Goal: Complete application form

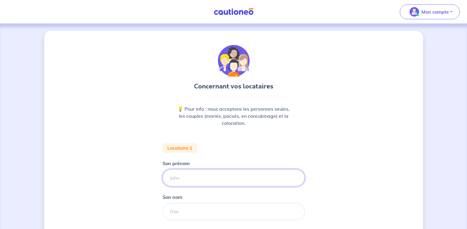
click at [204, 178] on input "Son prénom" at bounding box center [233, 177] width 142 height 17
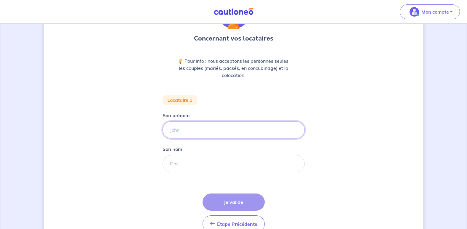
scroll to position [80, 0]
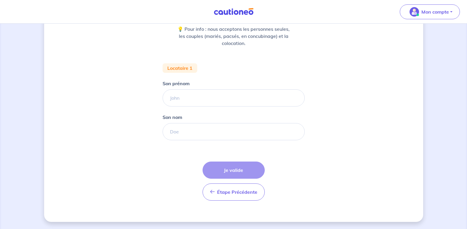
click at [366, 89] on div "Concernant vos locataires 💡 Pour info : nous acceptons les personnes seules, le…" at bounding box center [233, 86] width 379 height 271
click at [449, 12] on button "Mon compte" at bounding box center [430, 11] width 60 height 15
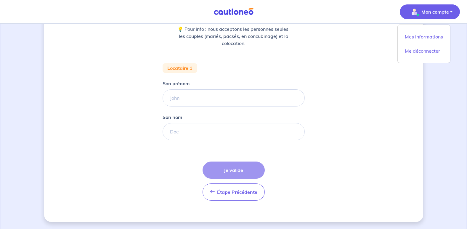
click at [307, 110] on div "Concernant vos locataires 💡 Pour info : nous acceptons les personnes seules, le…" at bounding box center [233, 86] width 379 height 271
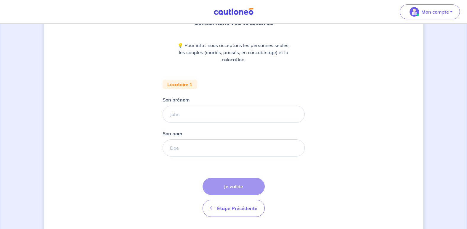
scroll to position [62, 0]
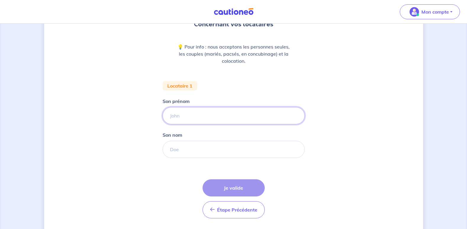
click at [244, 111] on input "Son prénom" at bounding box center [233, 115] width 142 height 17
type input "[PERSON_NAME]"
click at [208, 147] on input "Son nom" at bounding box center [233, 149] width 142 height 17
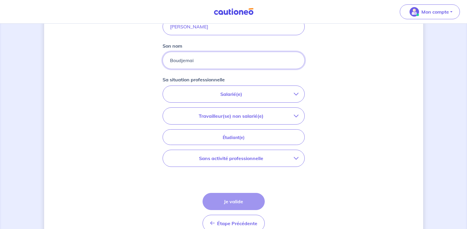
scroll to position [155, 0]
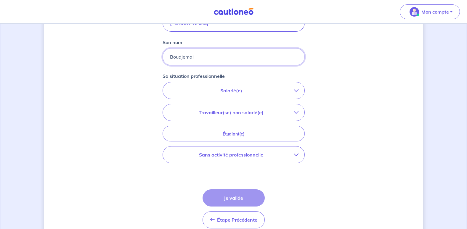
type input "Boudjemai"
click at [231, 155] on p "Sans activité professionnelle" at bounding box center [231, 154] width 125 height 7
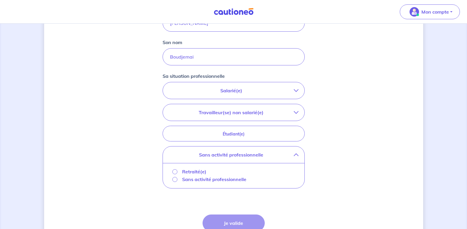
click at [203, 173] on p "Retraité(e)" at bounding box center [194, 171] width 24 height 7
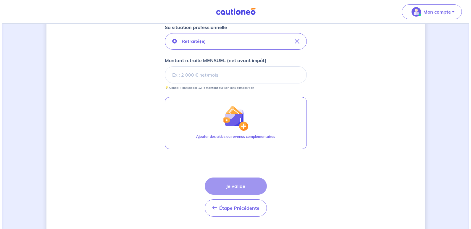
scroll to position [179, 0]
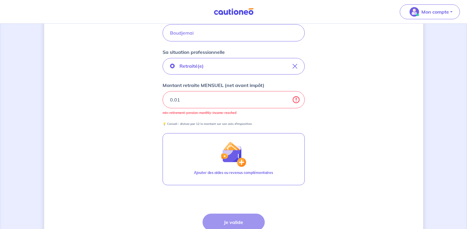
click at [293, 98] on input "0.01" at bounding box center [233, 99] width 142 height 17
click at [286, 100] on input "0" at bounding box center [233, 99] width 142 height 17
click at [284, 96] on input "0.01" at bounding box center [233, 99] width 142 height 17
type input "0.02"
click at [285, 97] on input "0.02" at bounding box center [233, 99] width 142 height 17
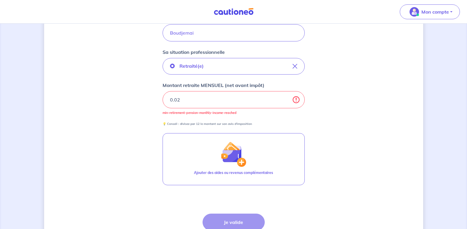
drag, startPoint x: 243, startPoint y: 96, endPoint x: 145, endPoint y: 95, distance: 98.0
click at [145, 95] on div "Concernant vos locataires 💡 Pour info : nous acceptons les personnes seules, le…" at bounding box center [233, 63] width 379 height 422
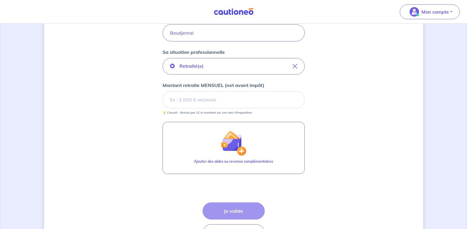
click at [146, 96] on div "Concernant vos locataires 💡 Pour info : nous acceptons les personnes seules, le…" at bounding box center [233, 57] width 379 height 411
click at [197, 94] on input "Montant retraite MENSUEL (net avant impôt)" at bounding box center [233, 99] width 142 height 17
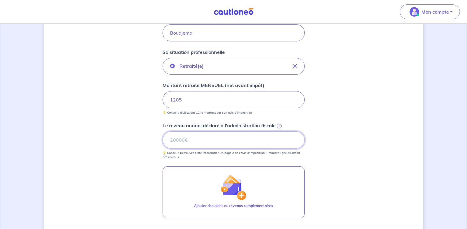
click at [193, 143] on input "Le revenu annuel déclaré à l'administration fiscale i" at bounding box center [233, 139] width 142 height 17
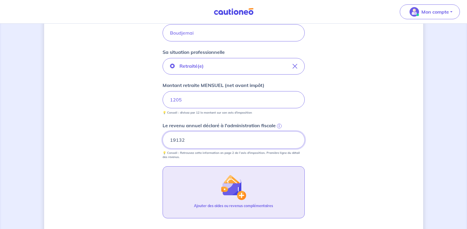
type input "19132"
click at [242, 196] on img "button" at bounding box center [232, 187] width 25 height 25
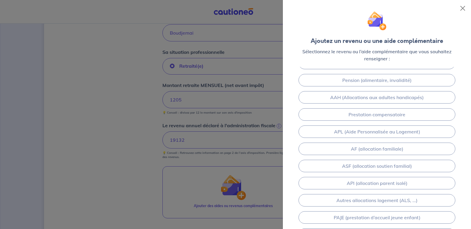
scroll to position [0, 0]
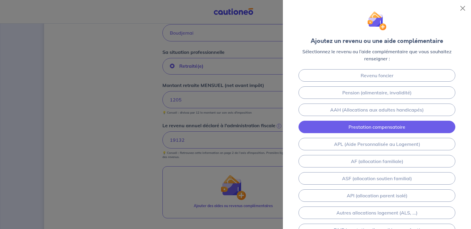
click at [365, 129] on link "Prestation compensatoire" at bounding box center [377, 127] width 157 height 12
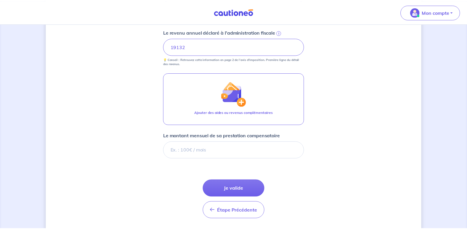
scroll to position [291, 0]
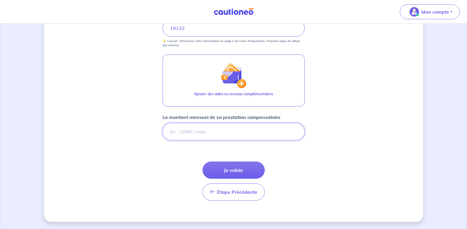
click at [224, 131] on input "Le montant mensuel de sa prestation compensatoire" at bounding box center [233, 131] width 142 height 17
type input "457"
click at [231, 171] on button "Je valide" at bounding box center [233, 170] width 62 height 17
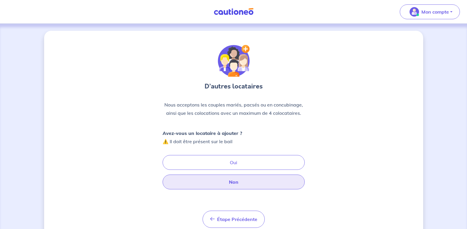
click at [224, 182] on button "Non" at bounding box center [233, 182] width 142 height 15
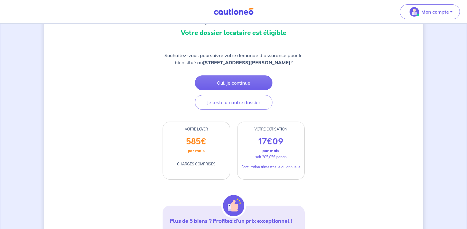
scroll to position [71, 0]
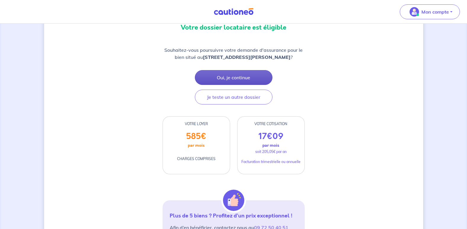
click at [232, 85] on button "Oui, je continue" at bounding box center [234, 77] width 78 height 15
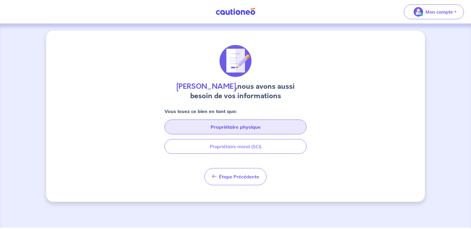
click at [234, 128] on button "Propriétaire physique" at bounding box center [236, 127] width 142 height 15
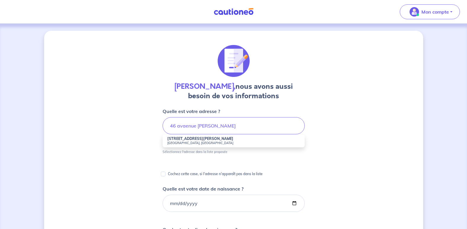
click at [183, 140] on strong "[STREET_ADDRESS][PERSON_NAME]" at bounding box center [200, 138] width 66 height 4
type input "[STREET_ADDRESS][PERSON_NAME]"
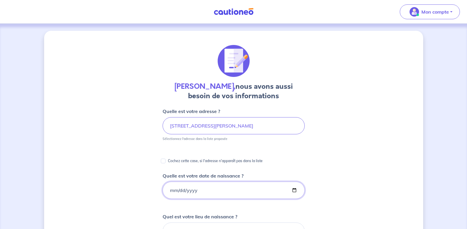
click at [208, 187] on input "Quelle est votre date de naissance ?" at bounding box center [233, 190] width 142 height 17
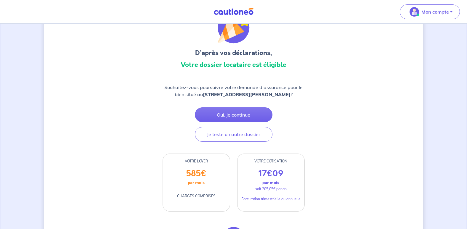
scroll to position [33, 0]
click at [228, 123] on button "Oui, je continue" at bounding box center [234, 115] width 78 height 15
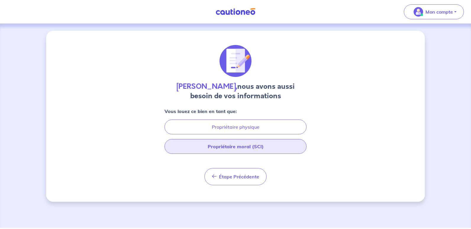
click at [228, 150] on button "Propriétaire moral (SCI)" at bounding box center [236, 146] width 142 height 15
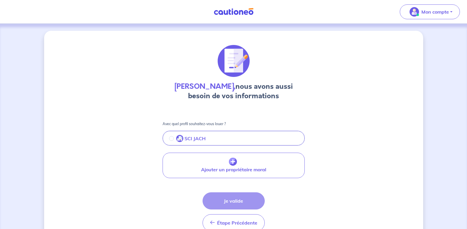
click at [179, 138] on img "button" at bounding box center [179, 138] width 7 height 7
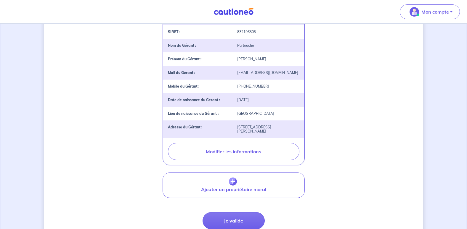
scroll to position [132, 0]
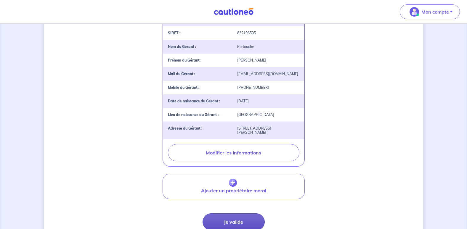
click at [236, 219] on button "Je valide" at bounding box center [233, 221] width 62 height 17
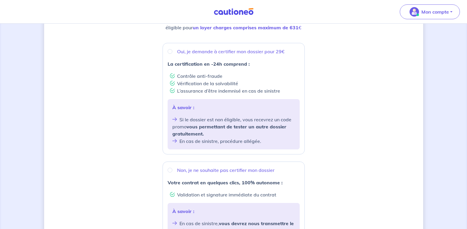
scroll to position [101, 0]
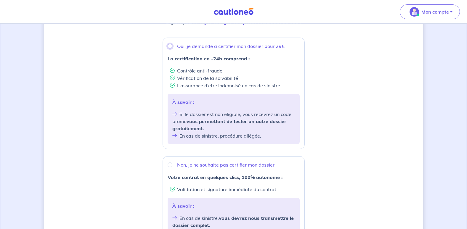
click at [170, 46] on input "Oui, je demande à certifier mon dossier pour 29€" at bounding box center [170, 46] width 5 height 5
radio input "true"
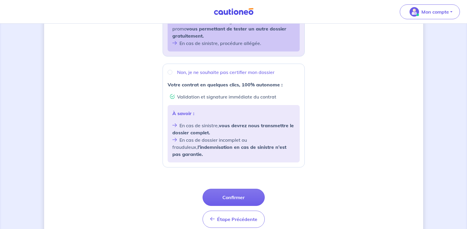
scroll to position [196, 0]
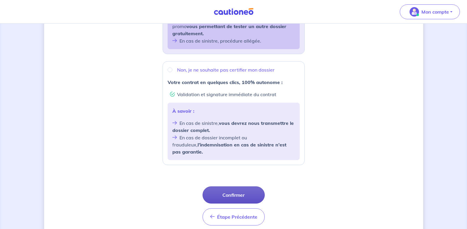
click at [240, 186] on button "Confirmer" at bounding box center [233, 194] width 62 height 17
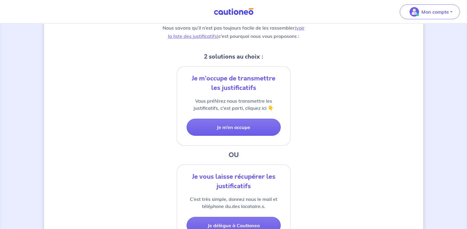
scroll to position [99, 0]
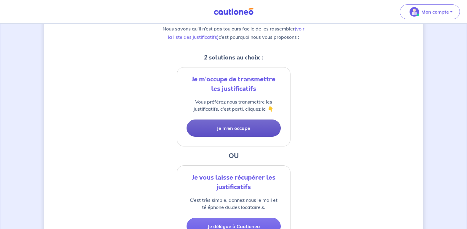
click at [247, 125] on button "Je m’en occupe" at bounding box center [233, 128] width 94 height 17
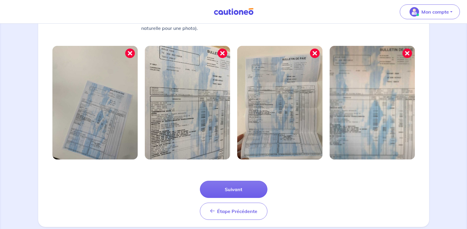
scroll to position [183, 0]
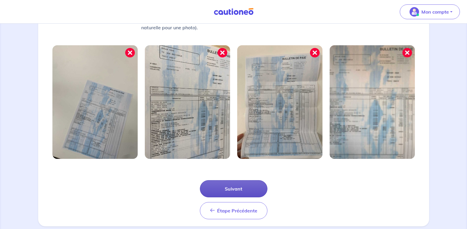
click at [240, 187] on button "Suivant" at bounding box center [233, 188] width 67 height 17
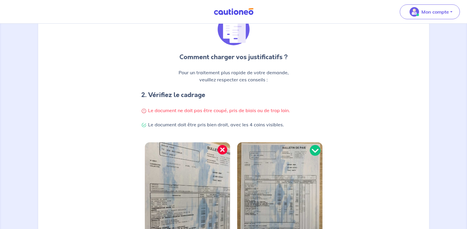
scroll to position [0, 0]
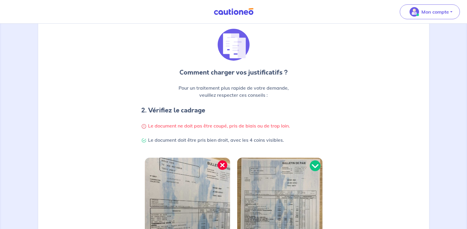
scroll to position [158, 0]
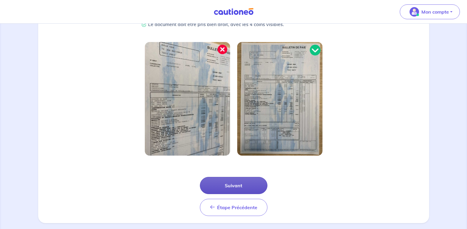
click at [244, 189] on button "Suivant" at bounding box center [233, 185] width 67 height 17
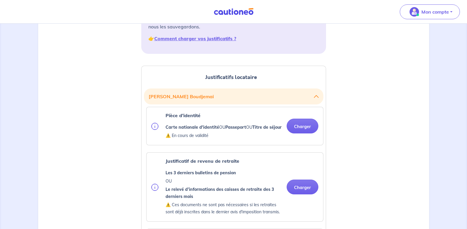
scroll to position [111, 0]
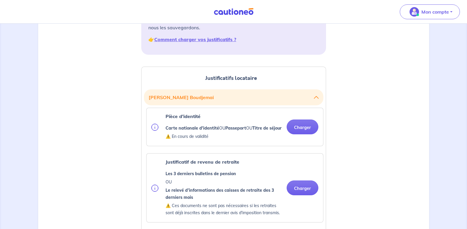
click at [234, 116] on p "Pièce d’identité" at bounding box center [223, 116] width 116 height 7
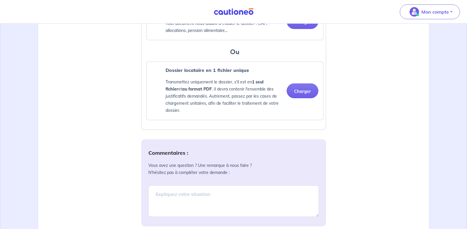
scroll to position [458, 0]
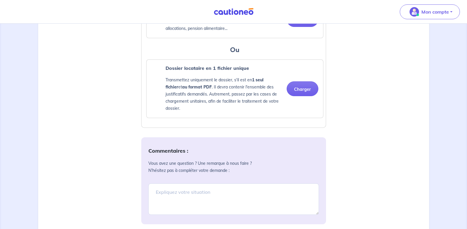
drag, startPoint x: 395, startPoint y: 128, endPoint x: 358, endPoint y: 117, distance: 38.5
click at [367, 120] on div "Justificatifs locataire [PERSON_NAME] Pièce d’identité Carte nationale d'identi…" at bounding box center [234, 32] width 384 height 640
click at [297, 96] on button "Charger" at bounding box center [302, 88] width 32 height 15
click at [300, 96] on button "Charger" at bounding box center [302, 88] width 32 height 15
click at [296, 92] on button "Charger" at bounding box center [302, 88] width 32 height 15
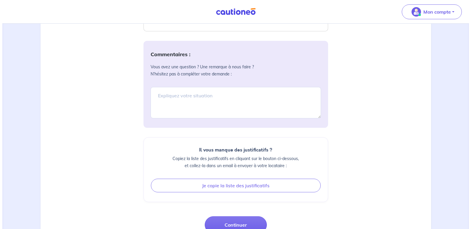
scroll to position [625, 0]
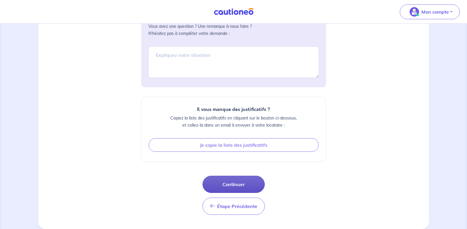
click at [243, 191] on button "Continuer" at bounding box center [233, 184] width 62 height 17
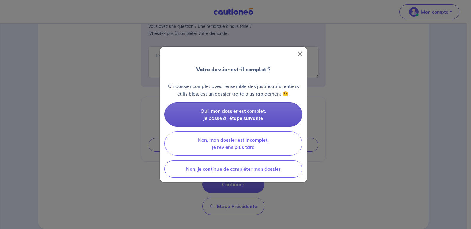
click at [241, 120] on span "Oui, mon dossier est complet, je passe à l’étape suivante" at bounding box center [233, 114] width 65 height 13
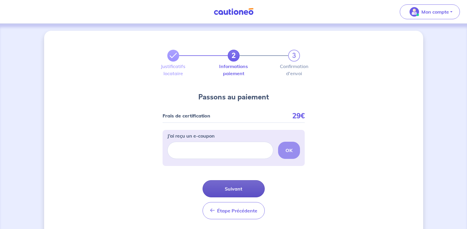
click at [231, 191] on button "Suivant" at bounding box center [233, 188] width 62 height 17
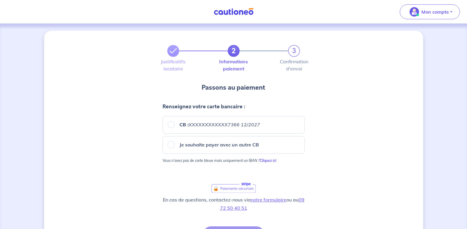
click at [179, 125] on label "CB : XXXXXXXXXXXX7366 12/2027" at bounding box center [217, 124] width 85 height 7
click at [175, 125] on input "CB : XXXXXXXXXXXX7366 12/2027" at bounding box center [171, 124] width 7 height 7
radio input "true"
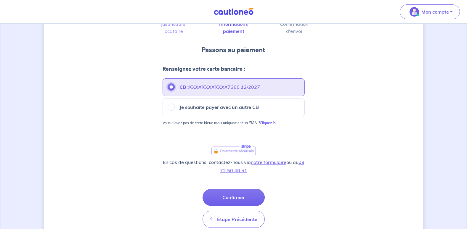
scroll to position [38, 0]
click at [240, 201] on button "Confirmer" at bounding box center [233, 196] width 62 height 17
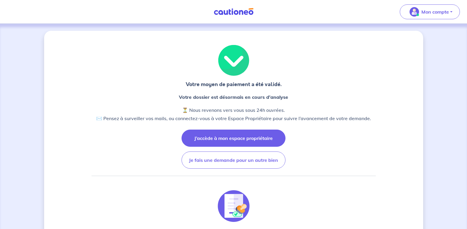
click at [237, 140] on button "J’accède à mon espace propriétaire" at bounding box center [233, 138] width 104 height 17
